Goal: Task Accomplishment & Management: Manage account settings

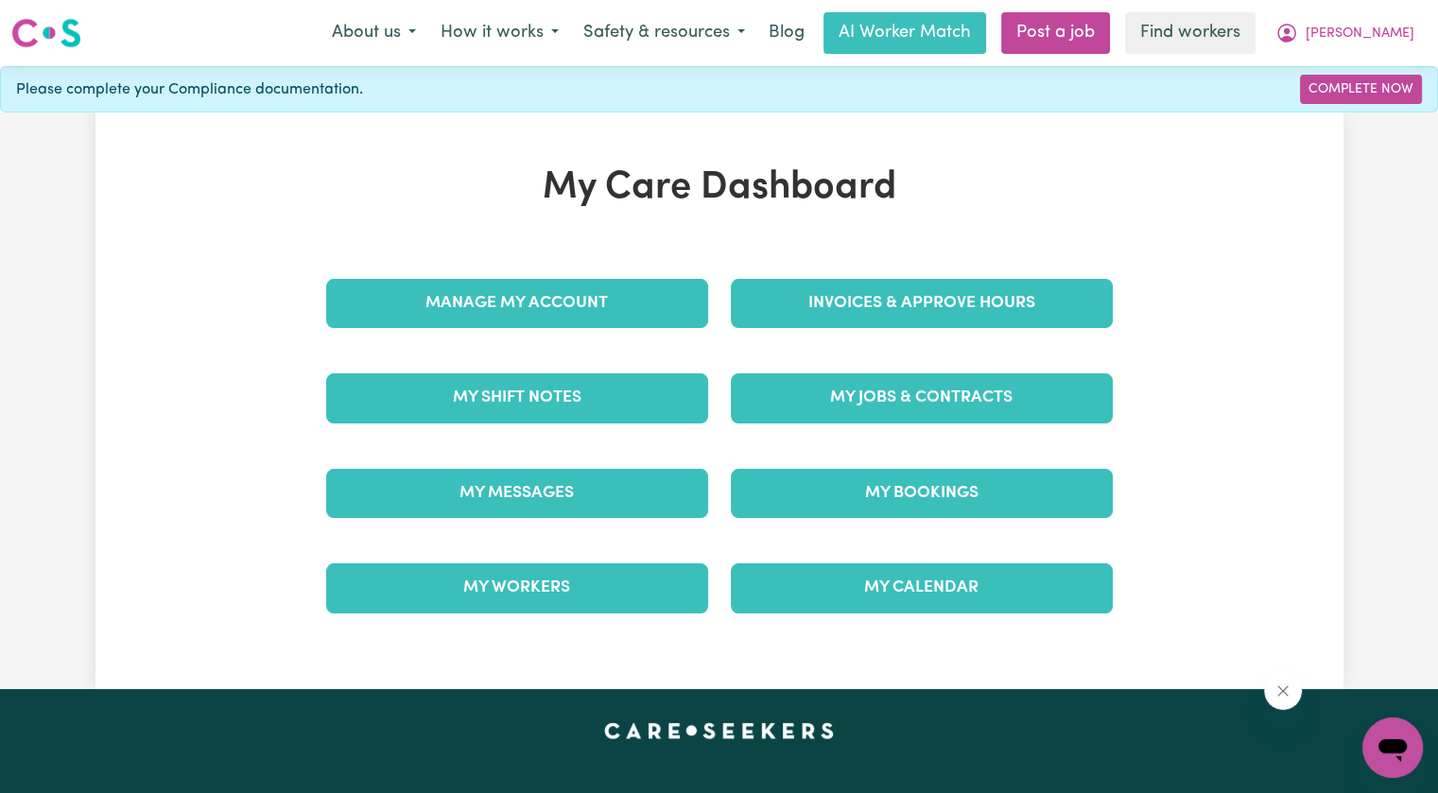
click at [871, 271] on div "Invoices & Approve Hours" at bounding box center [922, 303] width 405 height 95
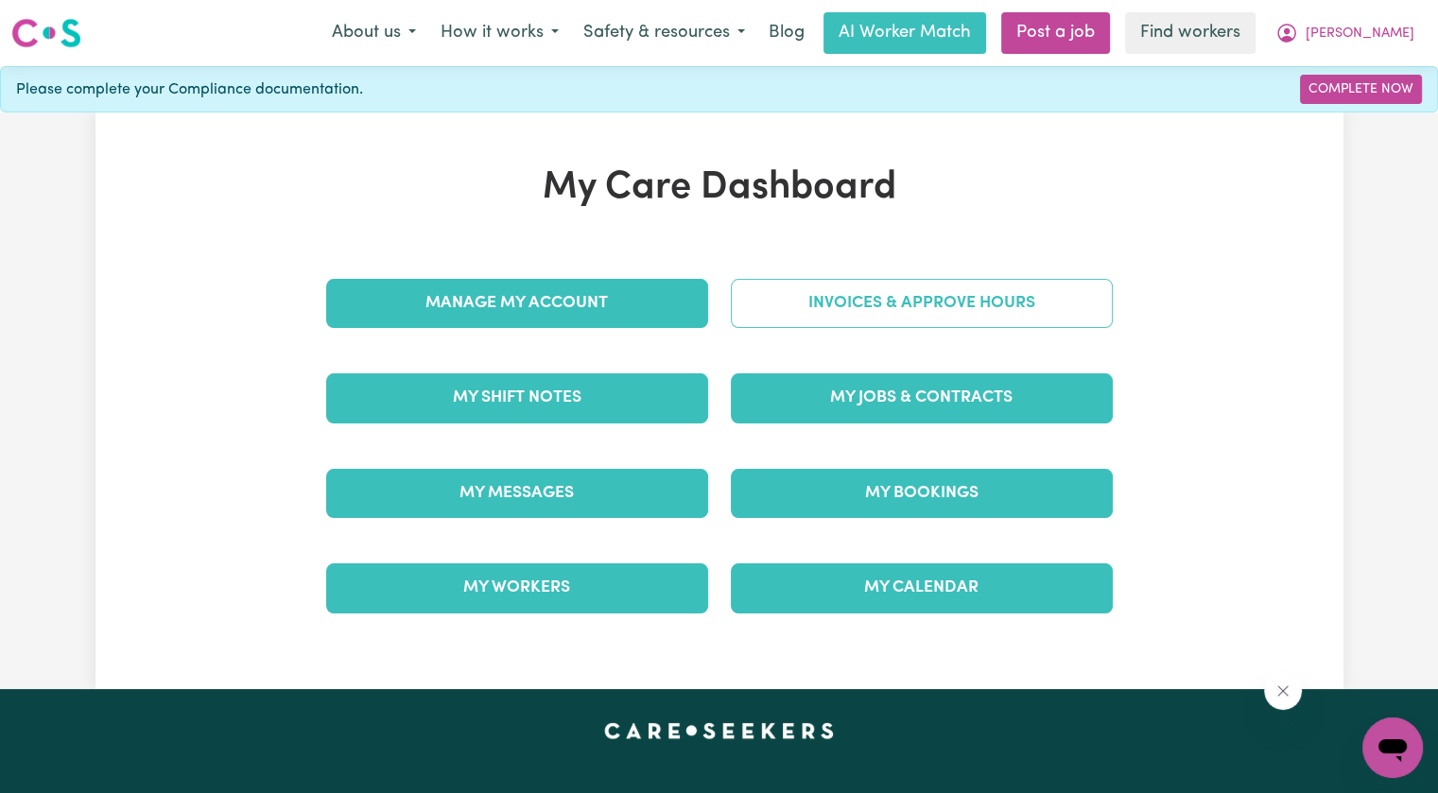
click at [863, 300] on link "Invoices & Approve Hours" at bounding box center [922, 303] width 382 height 49
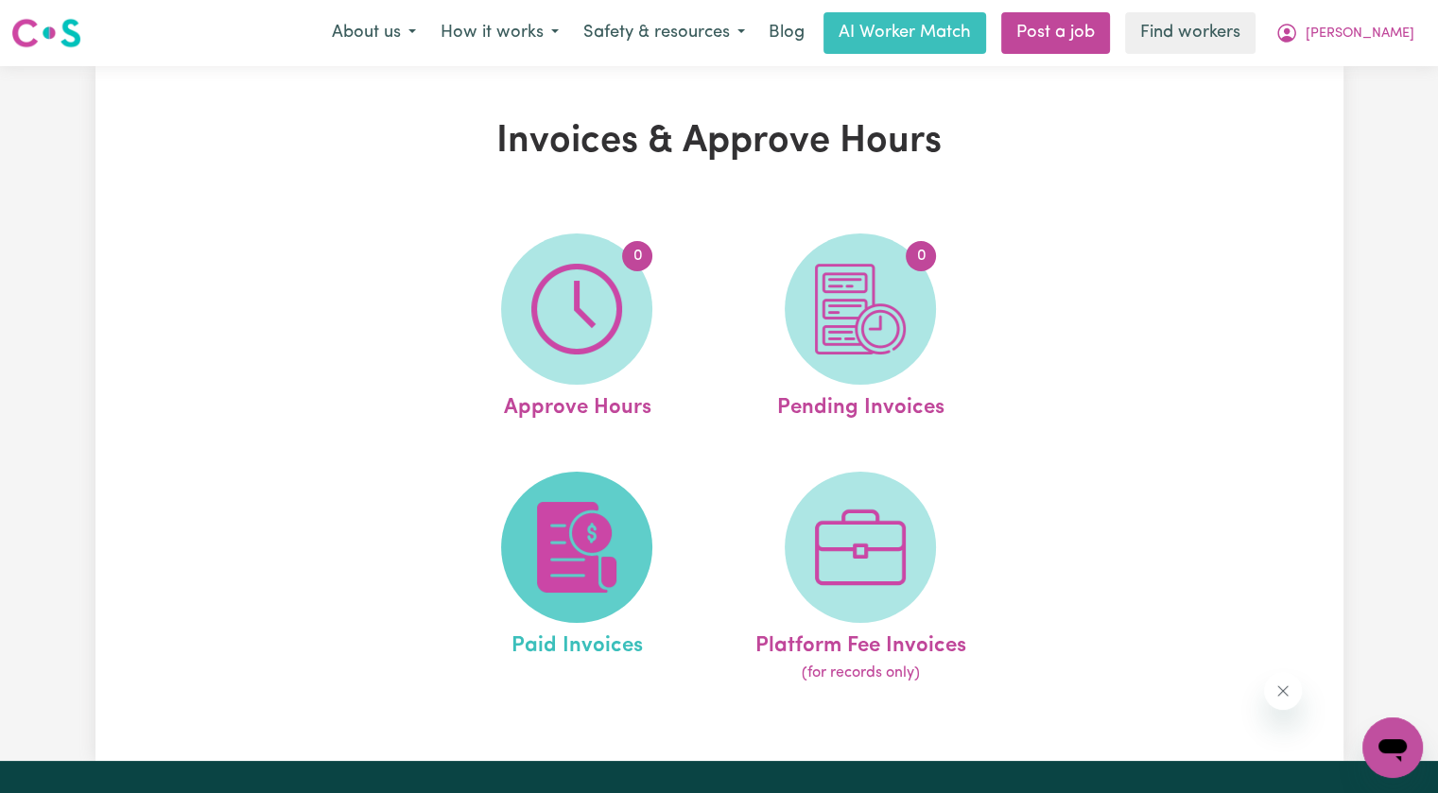
click at [619, 487] on span at bounding box center [576, 547] width 151 height 151
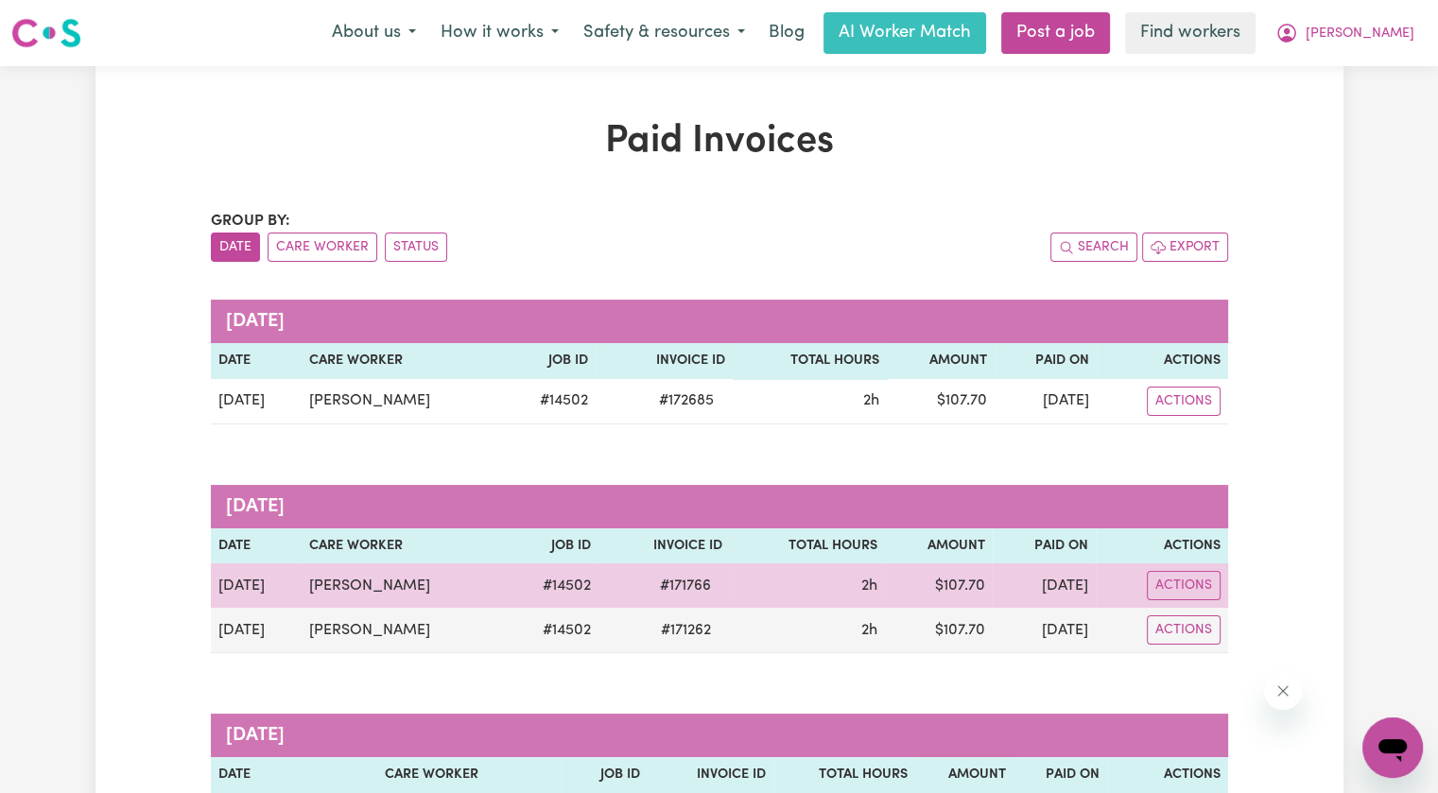
click at [708, 580] on span "# 171766" at bounding box center [686, 586] width 74 height 23
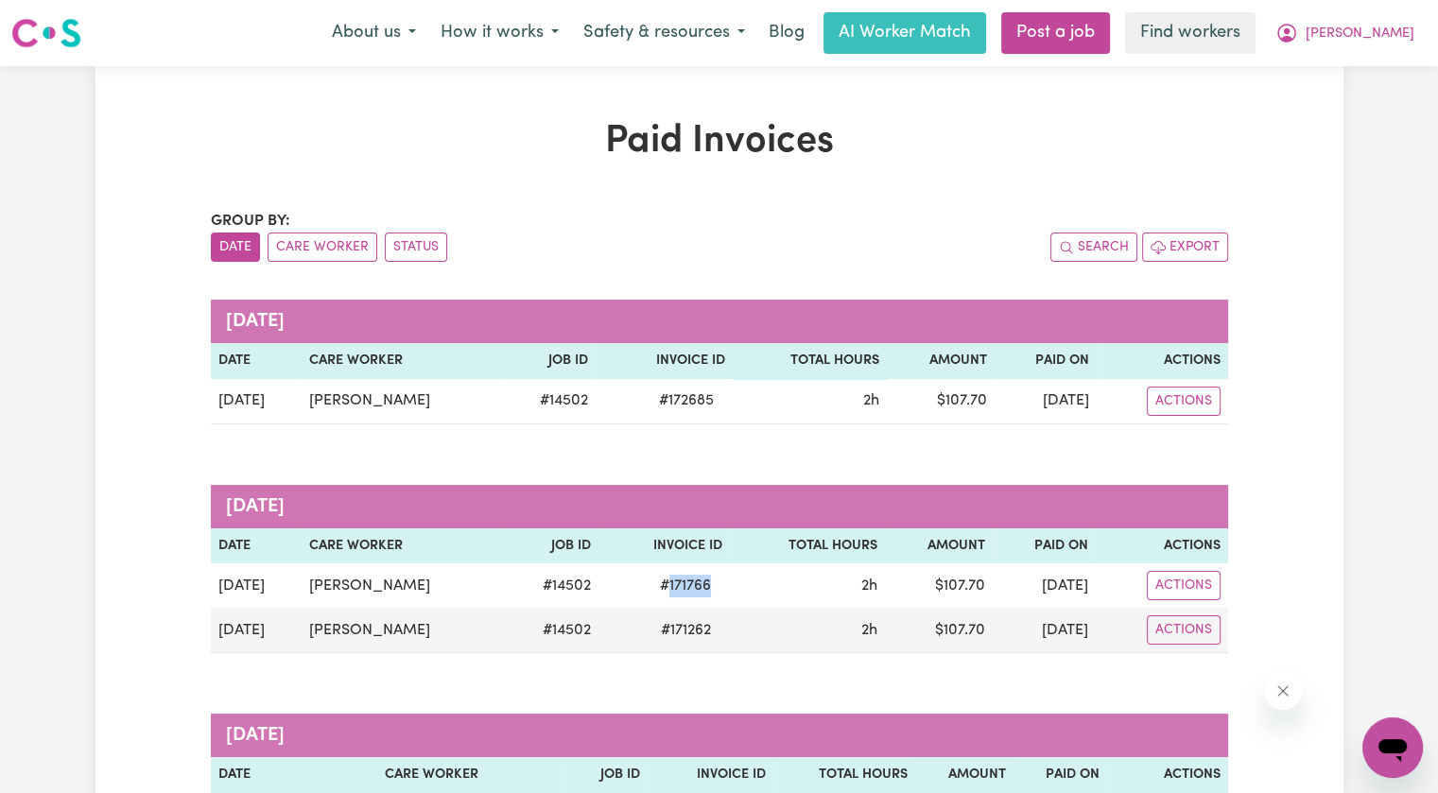
copy span "171766"
click at [1362, 43] on span "[PERSON_NAME]" at bounding box center [1360, 34] width 109 height 21
click at [1352, 101] on link "Logout" at bounding box center [1351, 109] width 149 height 36
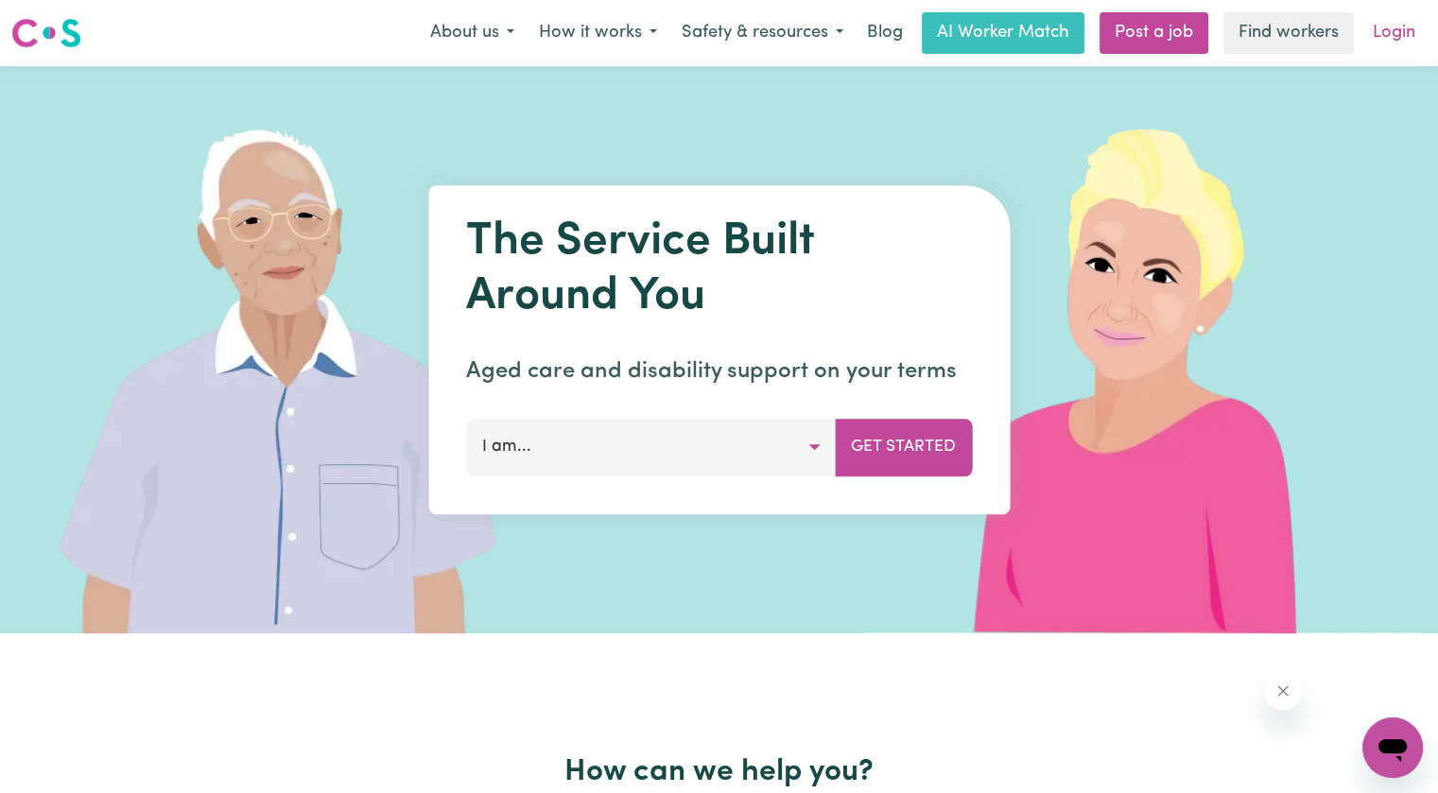
click at [1393, 30] on link "Login" at bounding box center [1394, 33] width 65 height 42
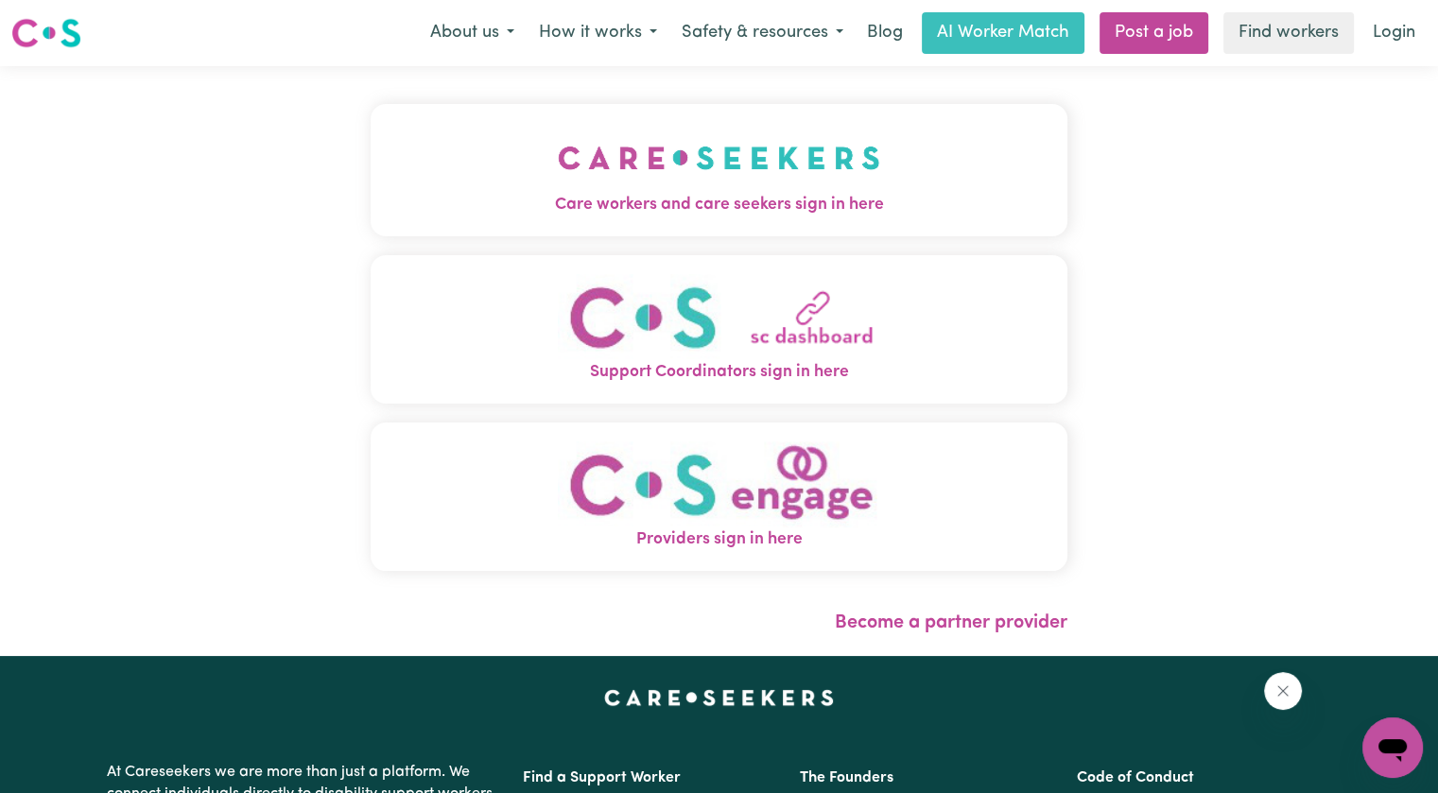
drag, startPoint x: 1393, startPoint y: 30, endPoint x: 710, endPoint y: 214, distance: 706.9
click at [708, 214] on span "Care workers and care seekers sign in here" at bounding box center [719, 205] width 697 height 25
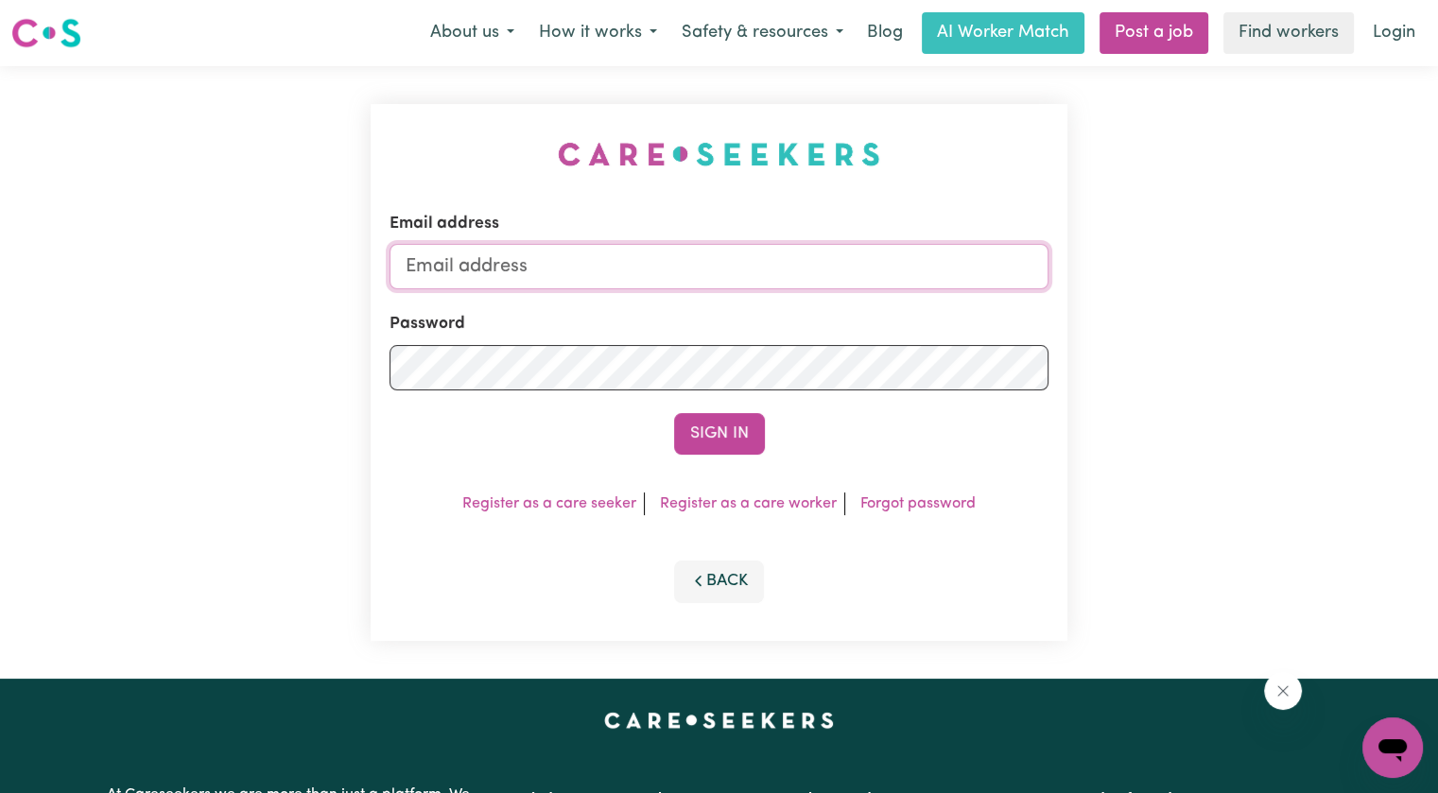
click at [733, 277] on input "Email address" at bounding box center [719, 266] width 659 height 45
drag, startPoint x: 508, startPoint y: 260, endPoint x: 1238, endPoint y: 294, distance: 730.8
click at [1238, 295] on div "Email address [EMAIL_ADDRESS][DOMAIN_NAME] Password Sign In Register as a care …" at bounding box center [719, 372] width 1438 height 613
drag, startPoint x: 655, startPoint y: 266, endPoint x: 506, endPoint y: 271, distance: 149.5
click at [506, 271] on input "[EMAIL_ADDRESS][DOMAIN_NAME]" at bounding box center [719, 266] width 659 height 45
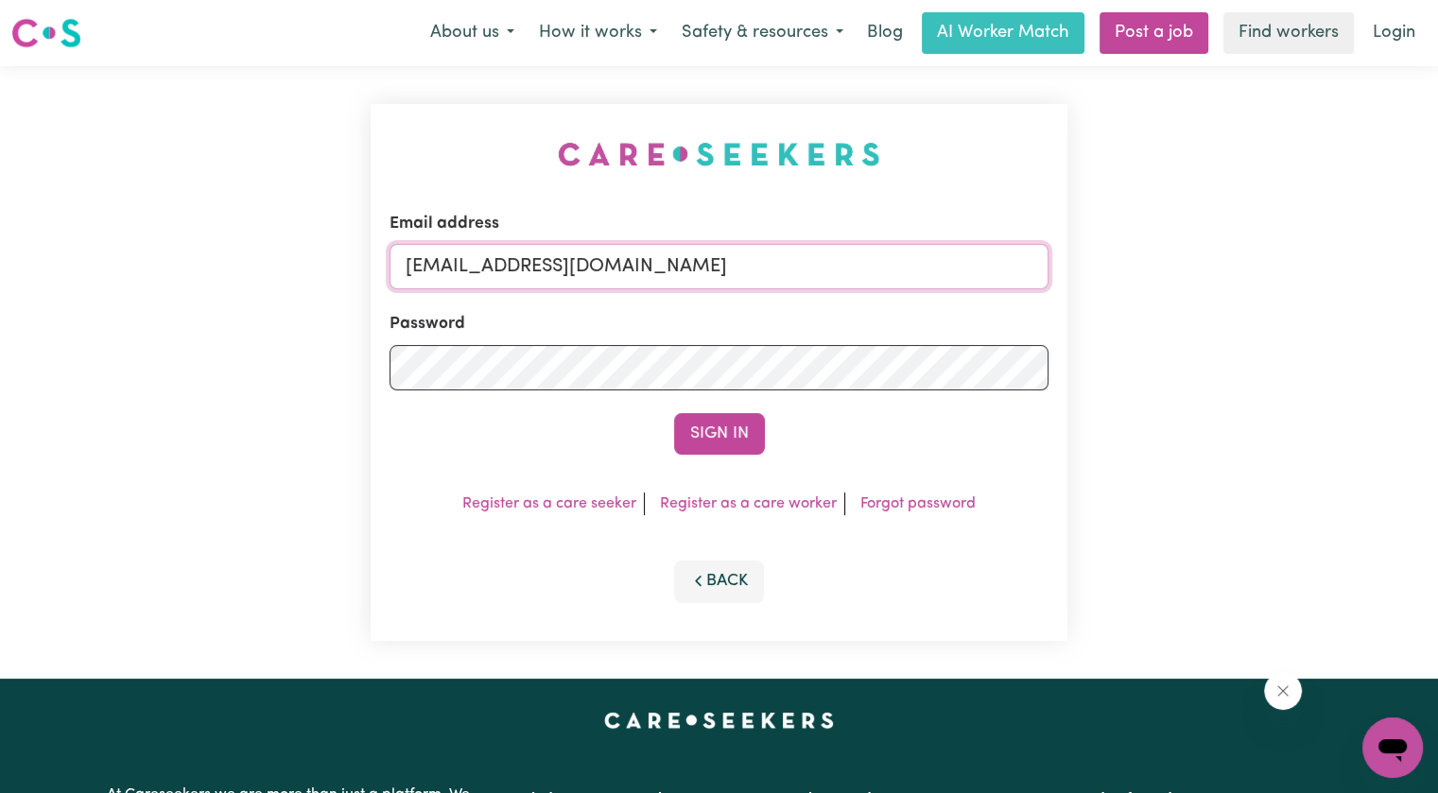
paste input "[PERSON_NAME]"
click at [571, 260] on input "superuser~Husnuye [EMAIL_ADDRESS][DOMAIN_NAME]" at bounding box center [719, 266] width 659 height 45
click at [573, 260] on input "superuser~Husnuye [EMAIL_ADDRESS][DOMAIN_NAME]" at bounding box center [719, 266] width 659 height 45
type input "[EMAIL_ADDRESS][DOMAIN_NAME]"
click at [674, 413] on button "Sign In" at bounding box center [719, 434] width 91 height 42
